Goal: Transaction & Acquisition: Obtain resource

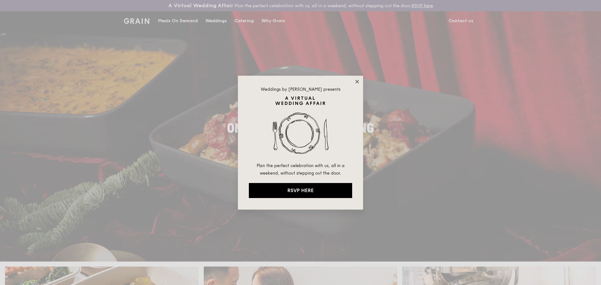
click at [356, 81] on icon at bounding box center [357, 82] width 6 height 6
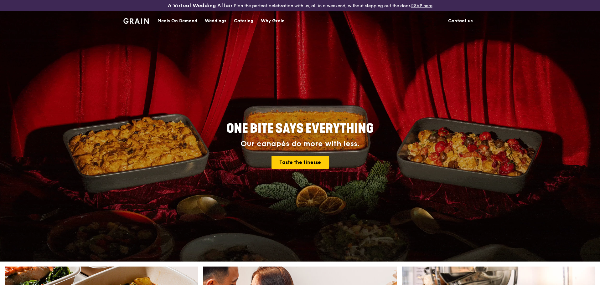
click at [253, 20] on div "Catering" at bounding box center [243, 21] width 19 height 19
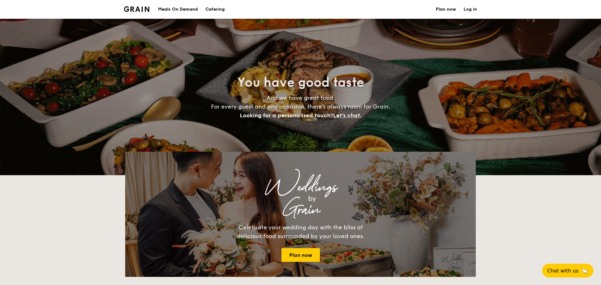
select select
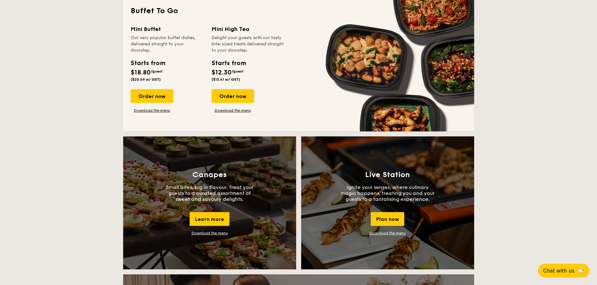
scroll to position [388, 0]
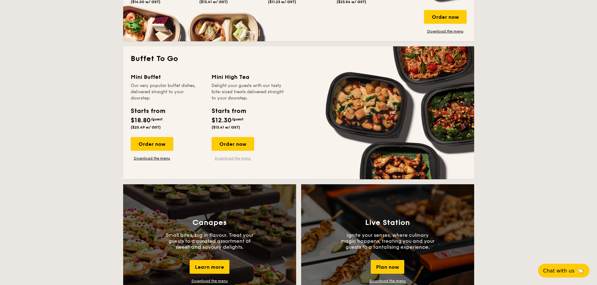
click at [244, 158] on link "Download the menu" at bounding box center [232, 158] width 43 height 5
